Goal: Communication & Community: Connect with others

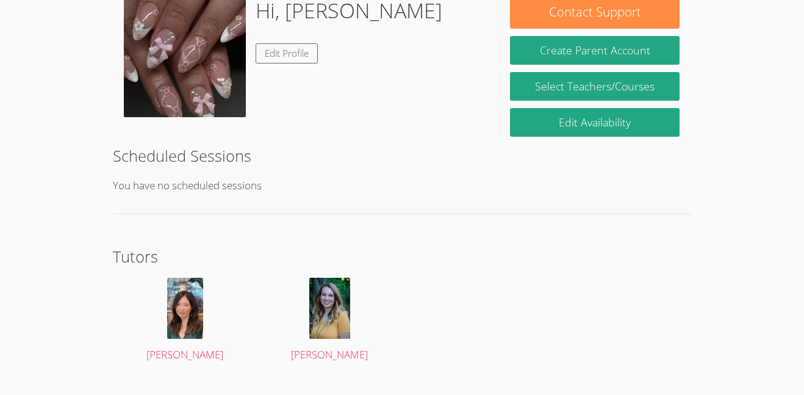
scroll to position [227, 0]
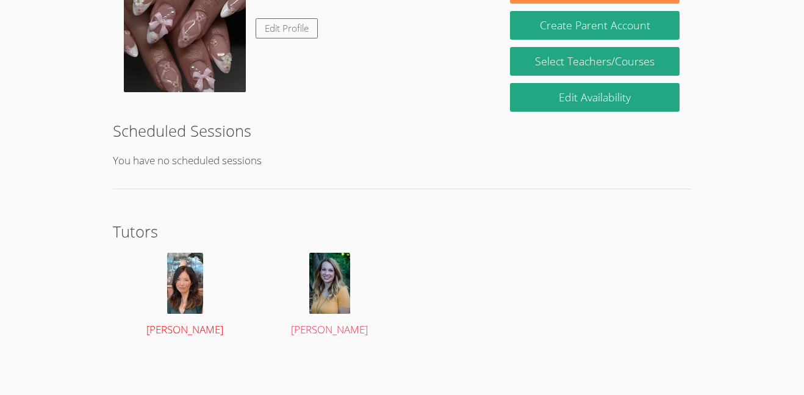
click at [179, 292] on img at bounding box center [185, 282] width 36 height 61
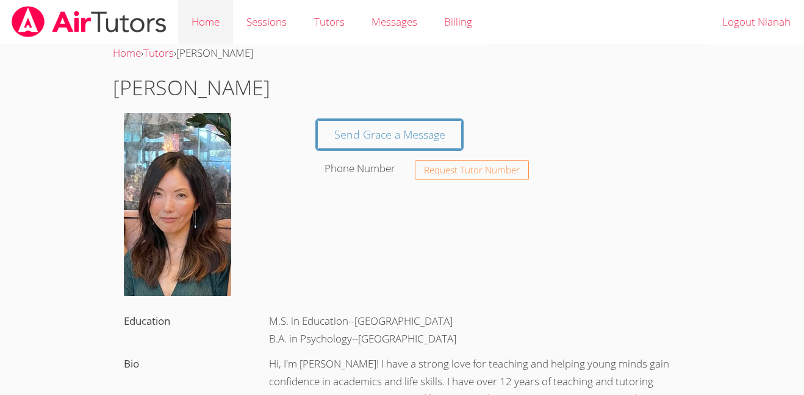
click at [207, 32] on link "Home" at bounding box center [205, 22] width 55 height 45
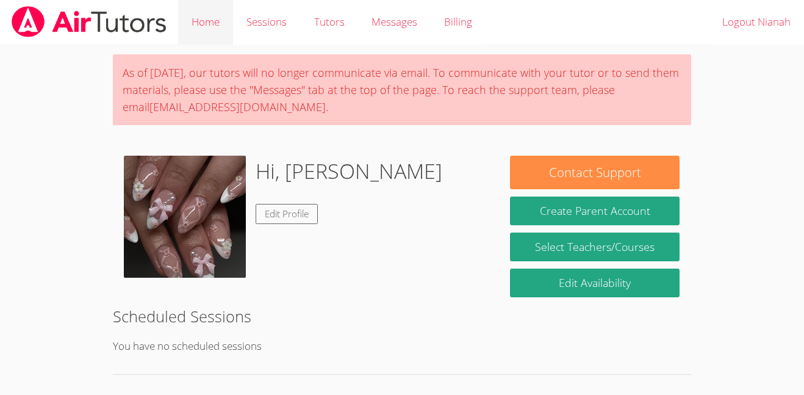
click at [227, 8] on link "Home" at bounding box center [205, 22] width 55 height 45
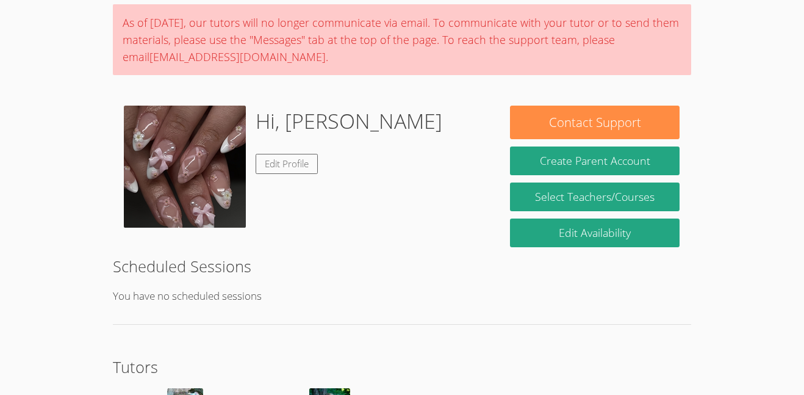
scroll to position [45, 0]
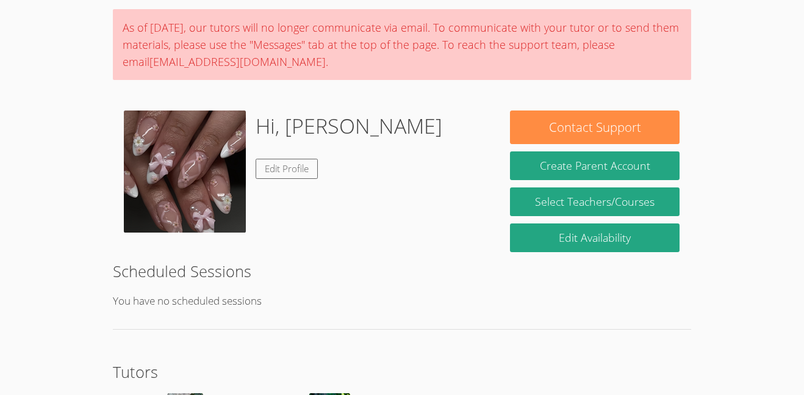
click at [418, 359] on div "As of Saturday, March 22nd, our tutors will no longer communicate via email. To…" at bounding box center [402, 257] width 603 height 517
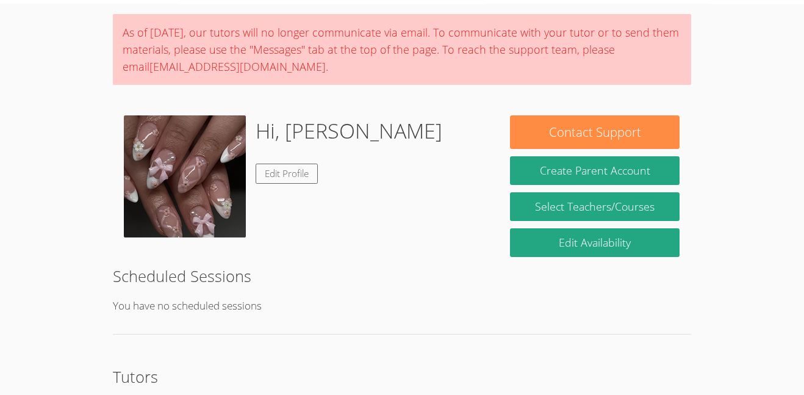
scroll to position [39, 0]
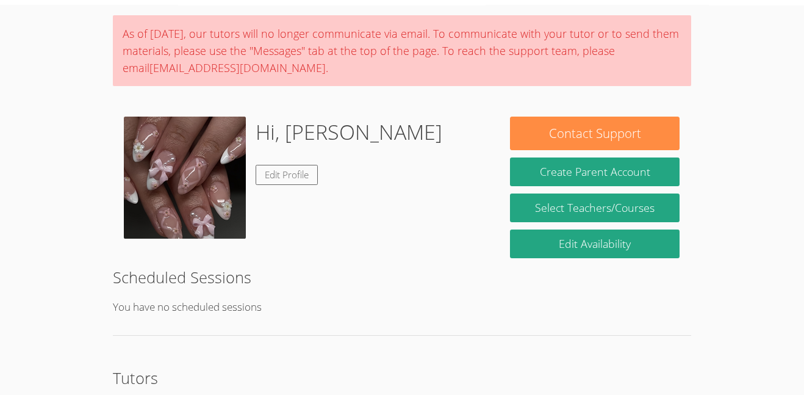
click at [451, 349] on div "As of Saturday, March 22nd, our tutors will no longer communicate via email. To…" at bounding box center [402, 263] width 603 height 517
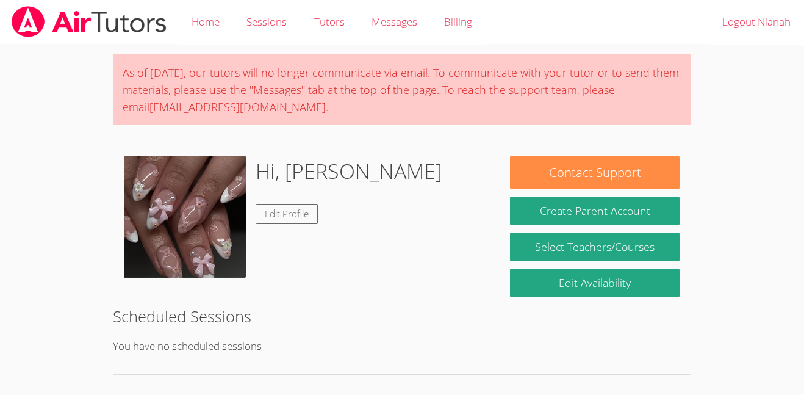
scroll to position [1, 0]
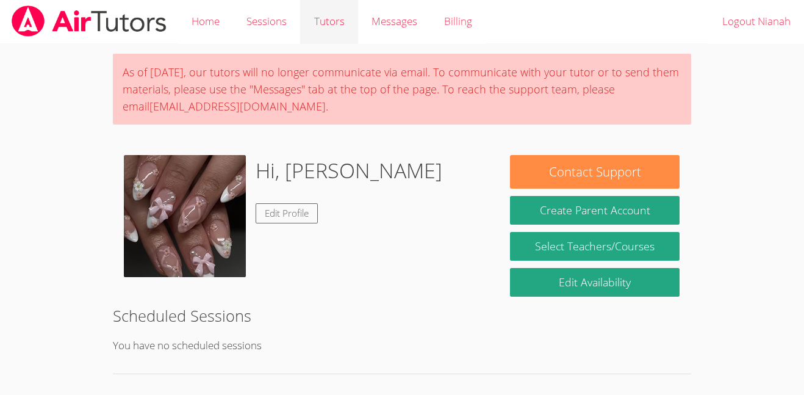
click at [339, 14] on link "Tutors" at bounding box center [328, 21] width 57 height 45
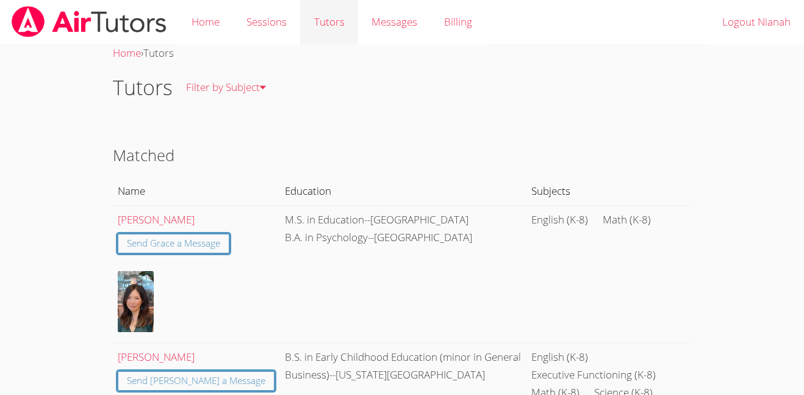
click at [317, 30] on link "Tutors" at bounding box center [328, 22] width 57 height 45
click at [209, 15] on link "Home" at bounding box center [205, 22] width 55 height 45
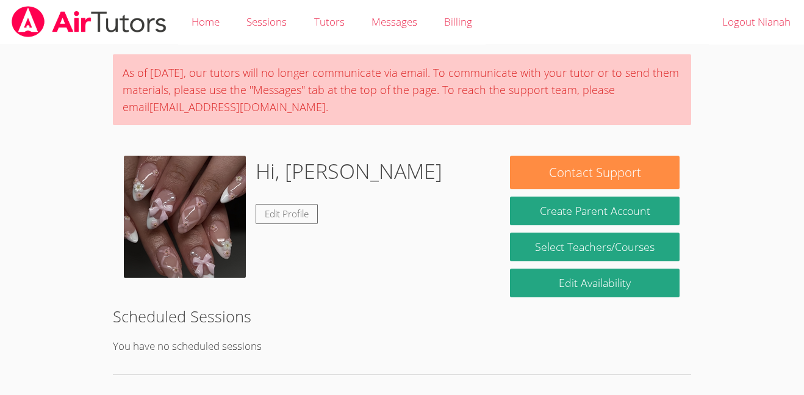
click at [504, 351] on p "You have no scheduled sessions" at bounding box center [402, 346] width 579 height 18
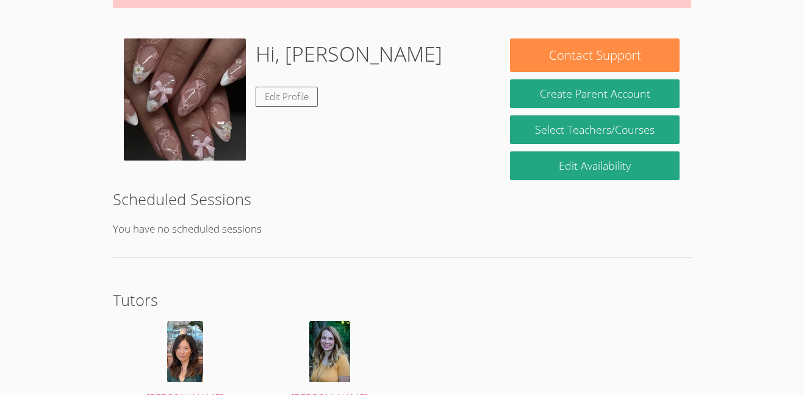
scroll to position [185, 0]
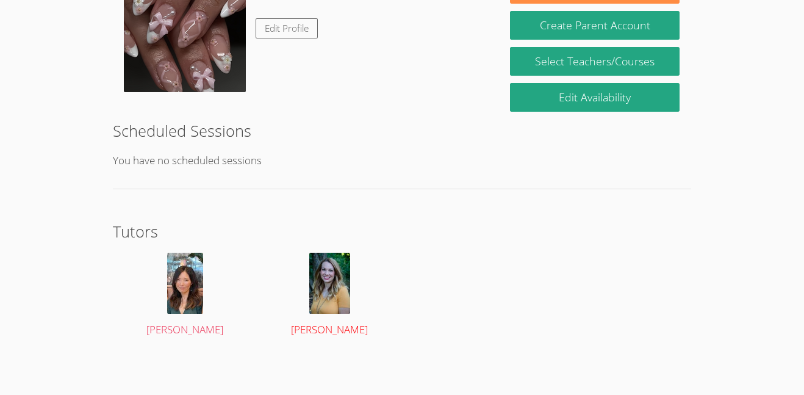
click at [338, 287] on img at bounding box center [329, 282] width 41 height 61
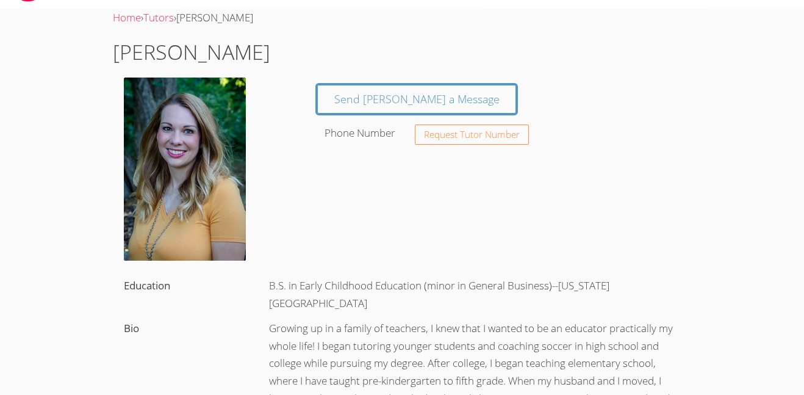
scroll to position [36, 0]
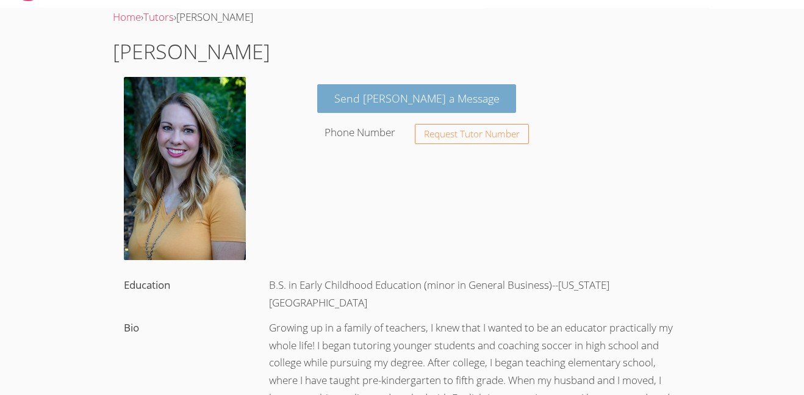
click at [413, 90] on link "Send Hilary a Message" at bounding box center [416, 98] width 199 height 29
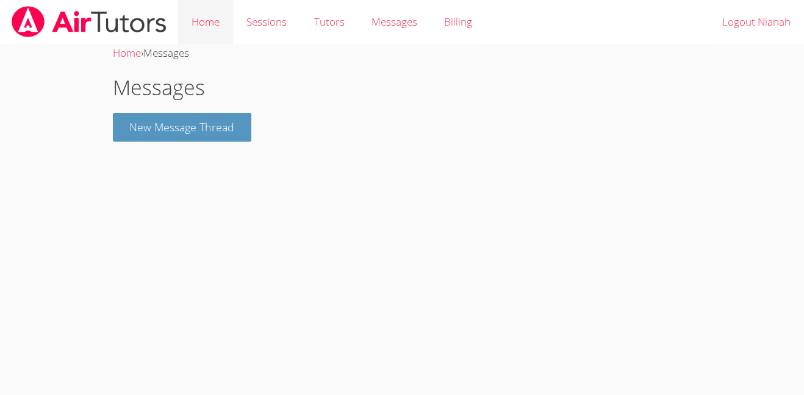
click at [195, 27] on link "Home" at bounding box center [205, 22] width 55 height 45
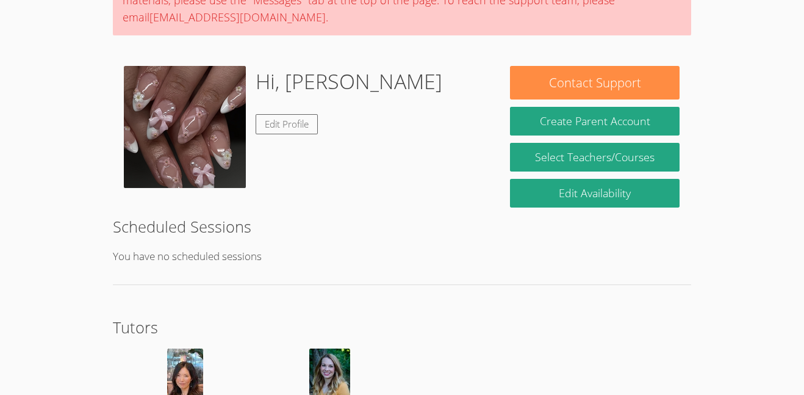
scroll to position [91, 0]
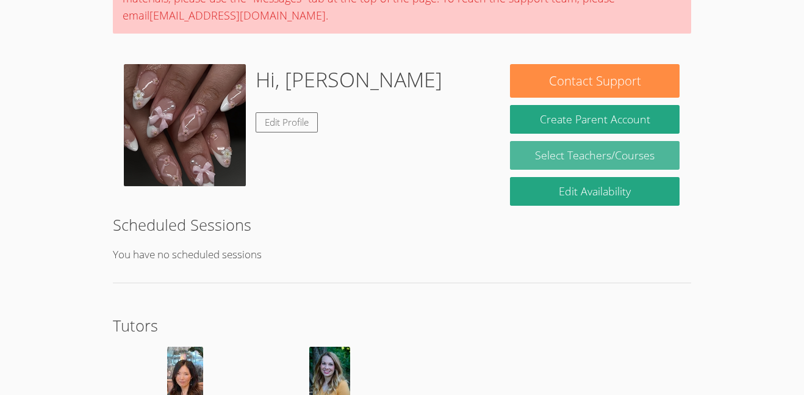
click at [641, 155] on link "Select Teachers/Courses" at bounding box center [595, 155] width 170 height 29
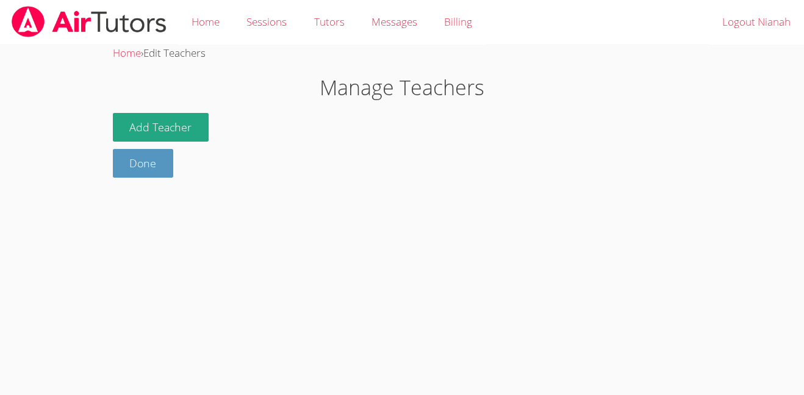
click at [193, 92] on h1 "Manage Teachers" at bounding box center [402, 87] width 579 height 31
click at [157, 127] on button "Add Teacher" at bounding box center [161, 127] width 96 height 29
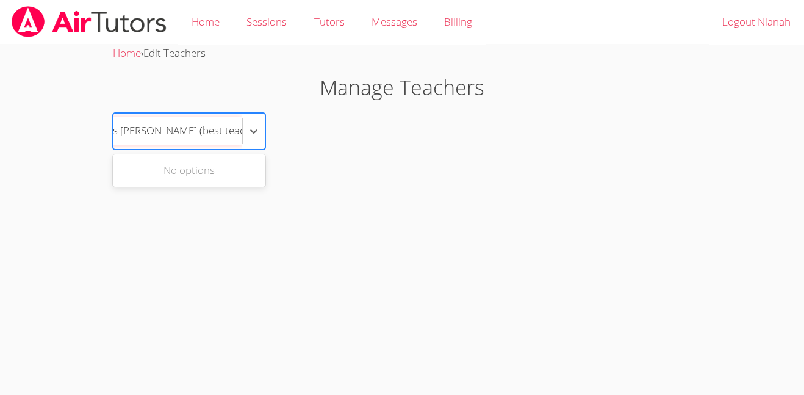
type input "mrs nianah (best teacher ever)"
click at [307, 134] on div "Use Up and Down to choose options, press Enter to select the currently focused …" at bounding box center [402, 131] width 579 height 37
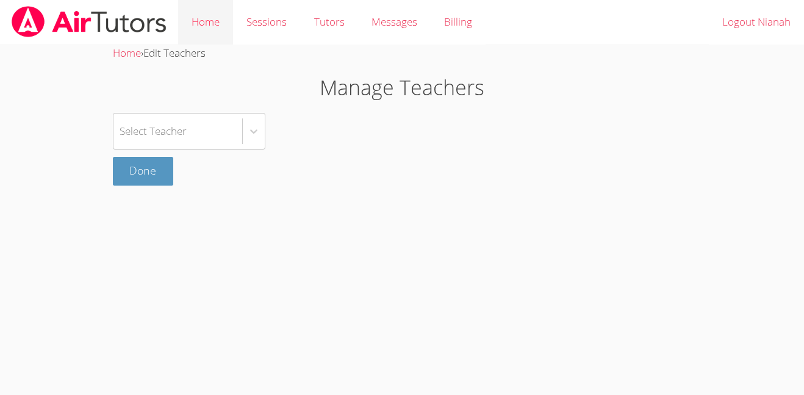
click at [216, 31] on link "Home" at bounding box center [205, 22] width 55 height 45
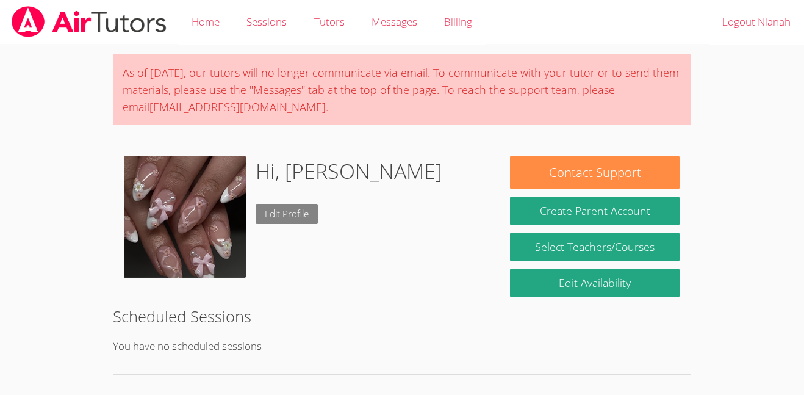
click at [301, 208] on link "Edit Profile" at bounding box center [286, 214] width 62 height 20
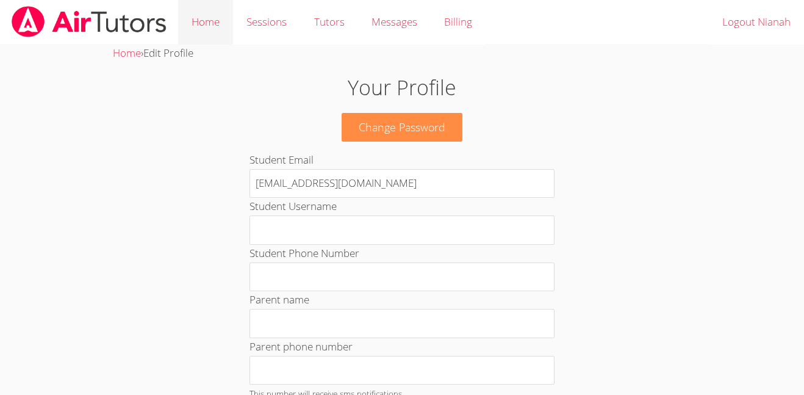
click at [214, 19] on link "Home" at bounding box center [205, 22] width 55 height 45
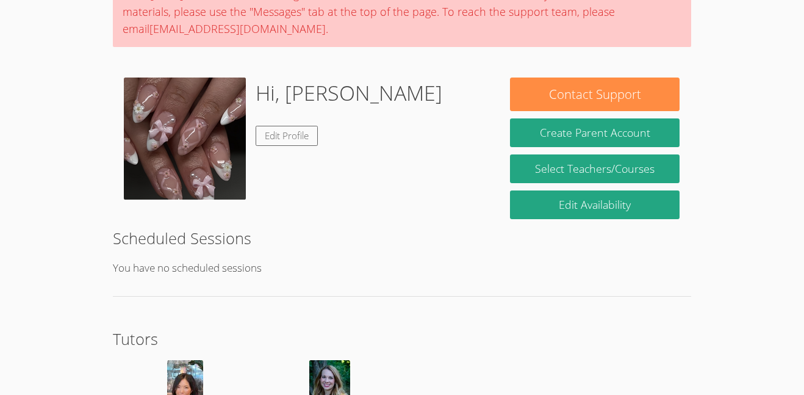
scroll to position [79, 0]
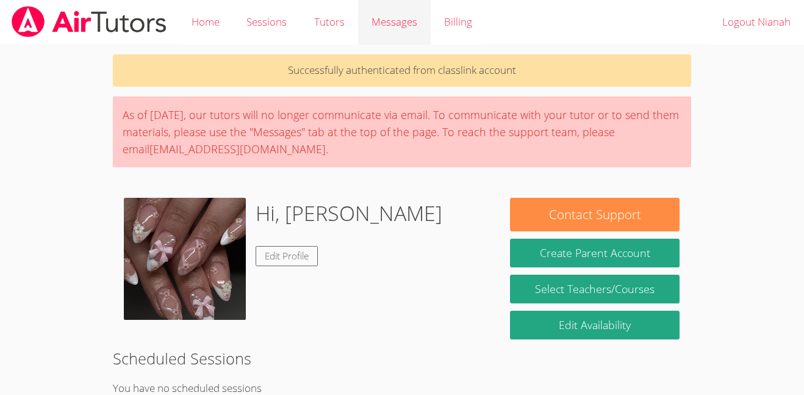
click at [396, 18] on span "Messages" at bounding box center [394, 22] width 46 height 14
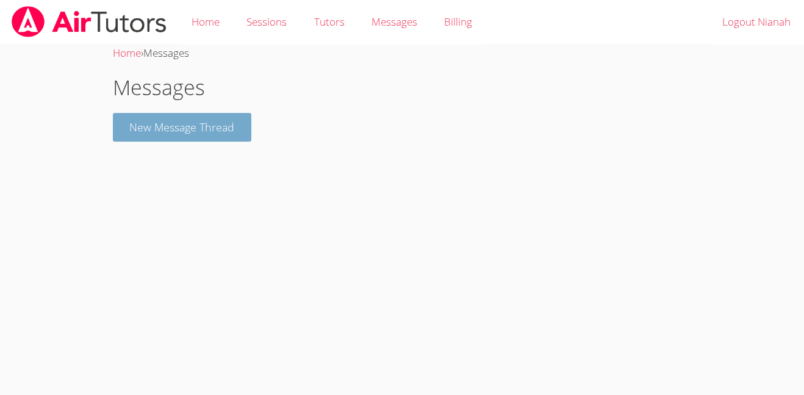
click at [199, 120] on button "New Message Thread" at bounding box center [182, 127] width 139 height 29
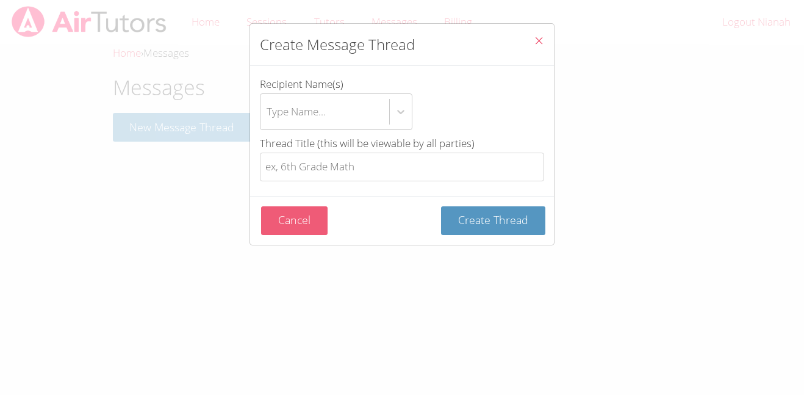
click at [304, 220] on button "Cancel" at bounding box center [294, 220] width 66 height 29
